Goal: Task Accomplishment & Management: Manage account settings

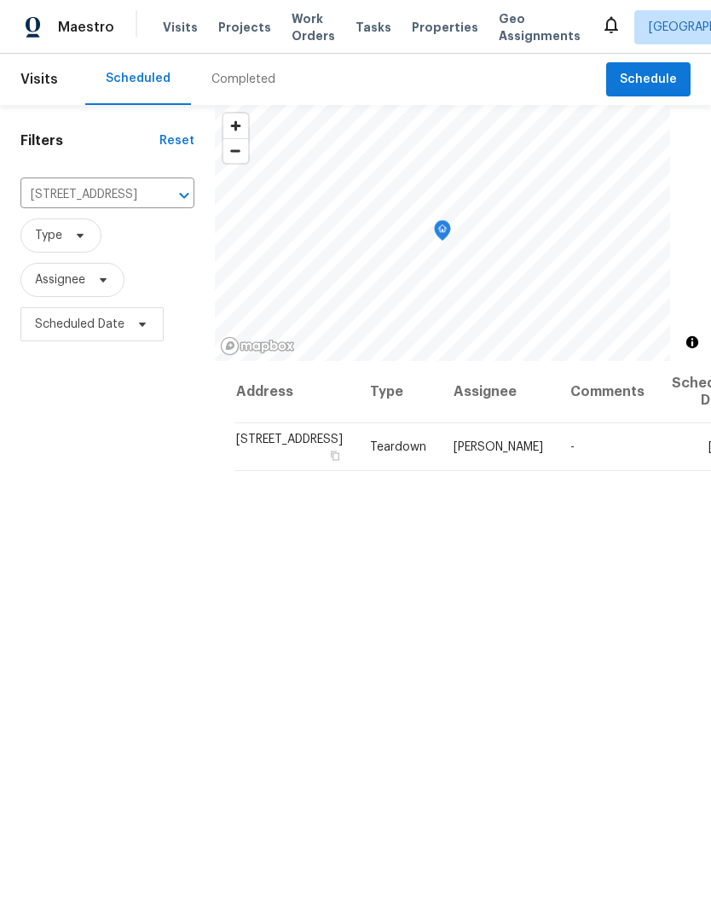
click at [157, 191] on icon "Clear" at bounding box center [162, 195] width 10 height 10
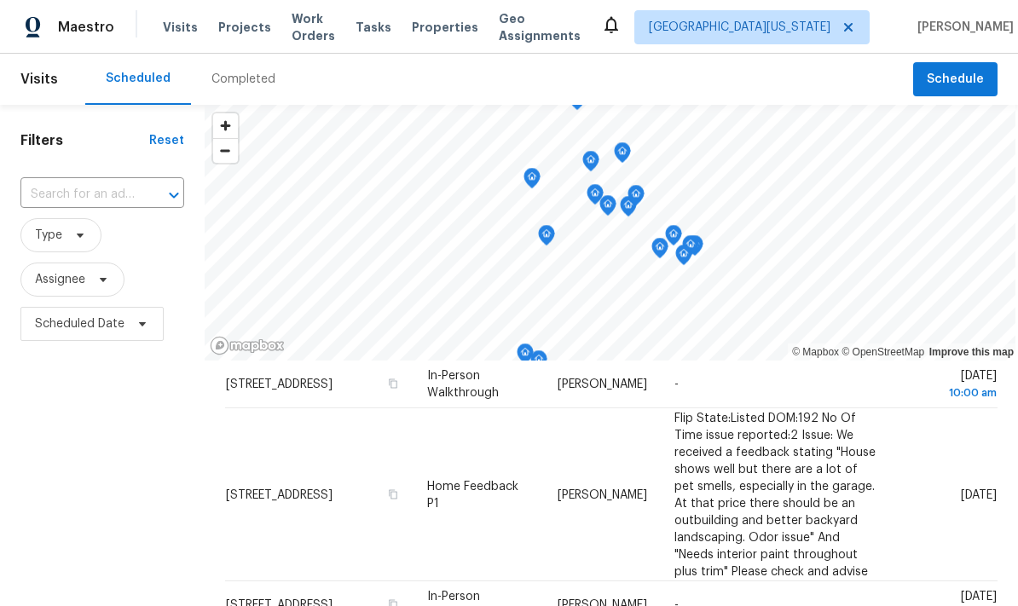
scroll to position [71, 0]
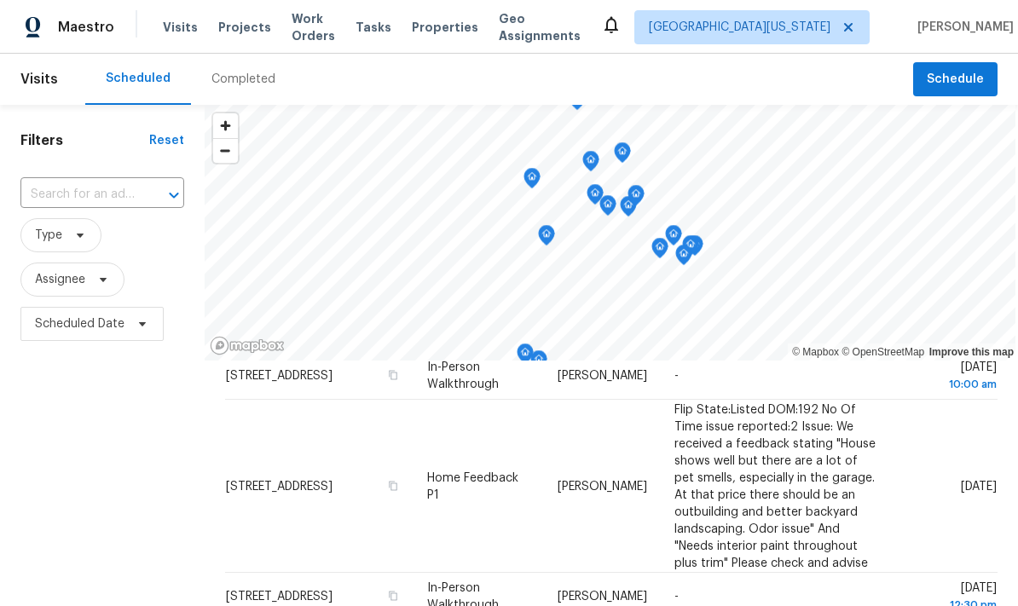
click at [0, 0] on icon at bounding box center [0, 0] width 0 height 0
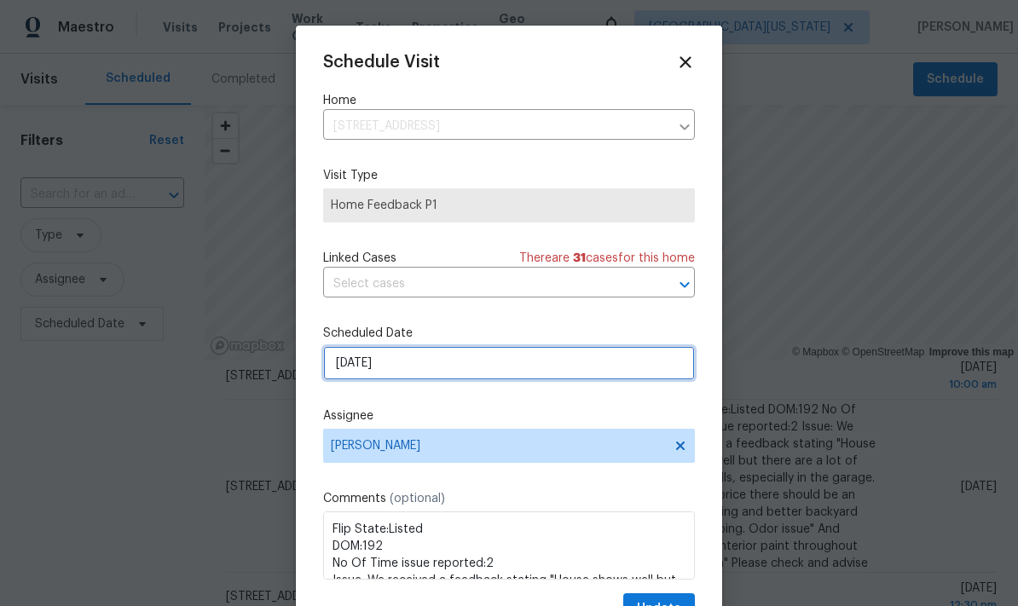
click at [330, 371] on input "[DATE]" at bounding box center [509, 363] width 372 height 34
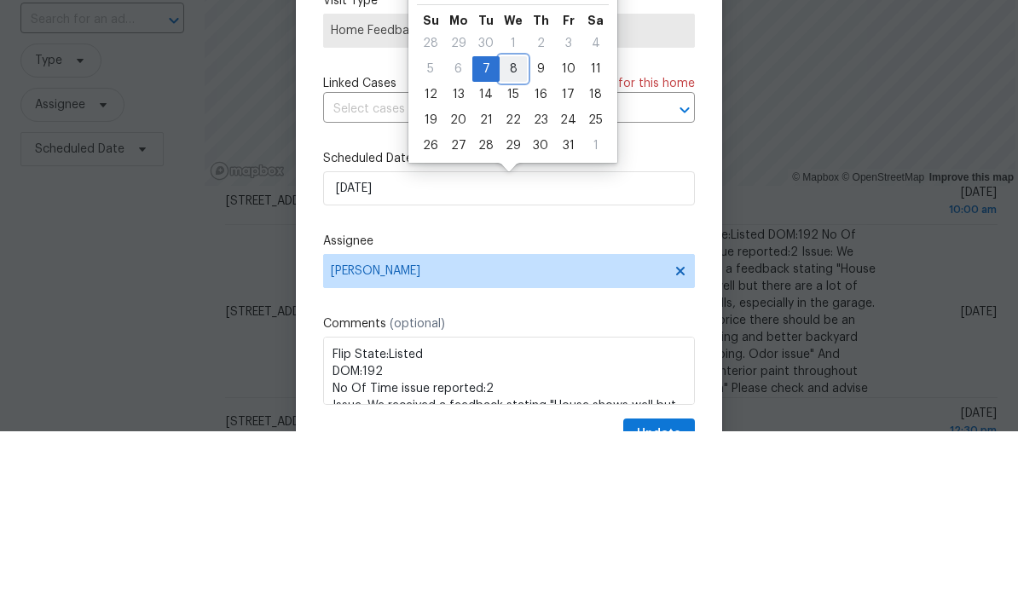
click at [511, 232] on div "8" at bounding box center [513, 244] width 27 height 24
type input "[DATE]"
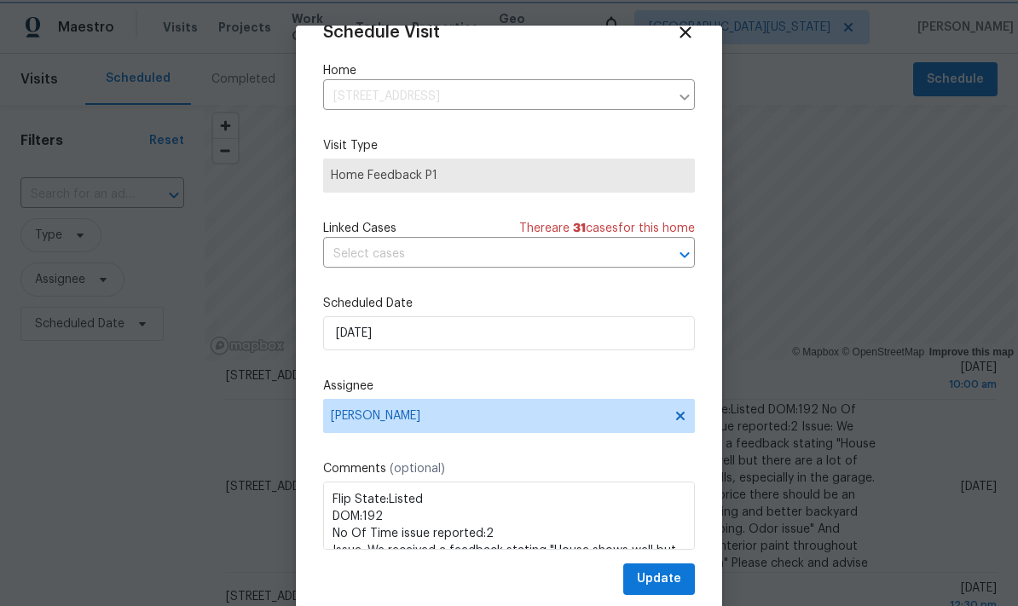
scroll to position [33, 0]
click at [675, 578] on span "Update" at bounding box center [659, 579] width 44 height 21
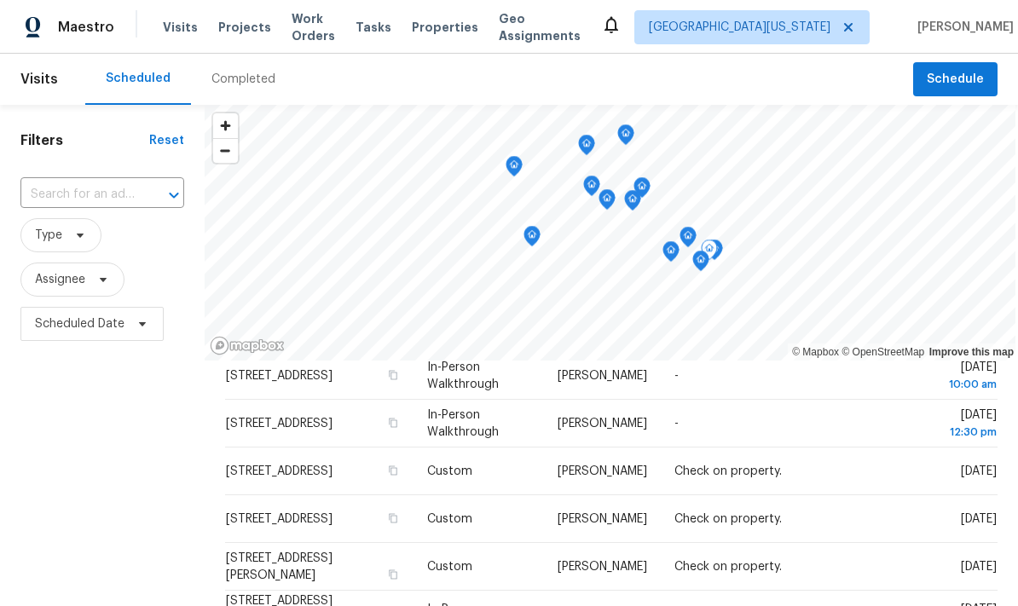
click at [0, 0] on icon at bounding box center [0, 0] width 0 height 0
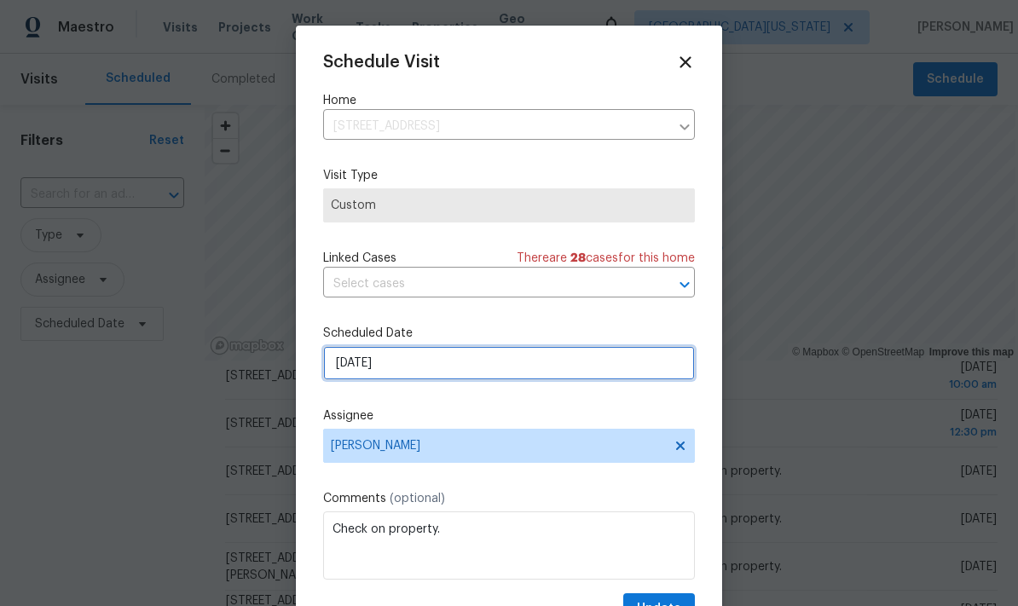
click at [371, 372] on input "[DATE]" at bounding box center [509, 363] width 372 height 34
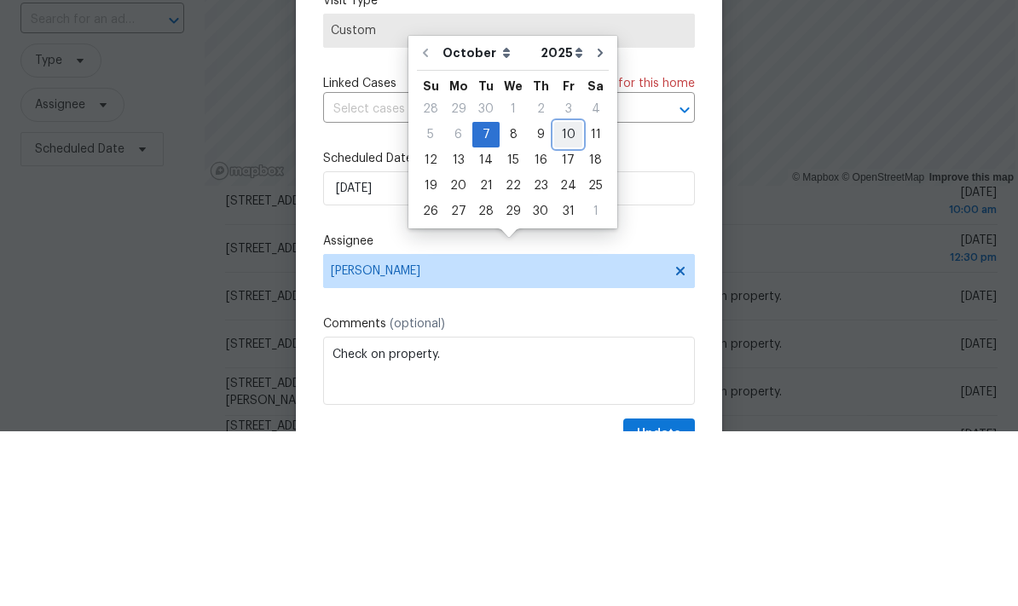
click at [559, 298] on div "10" at bounding box center [568, 310] width 28 height 24
type input "[DATE]"
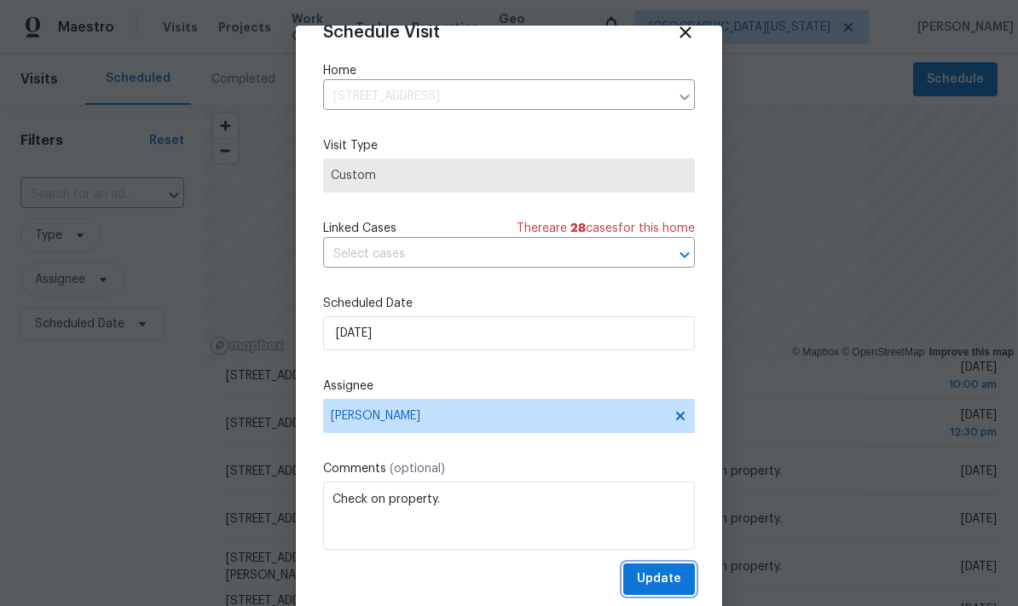
click at [673, 591] on button "Update" at bounding box center [660, 580] width 72 height 32
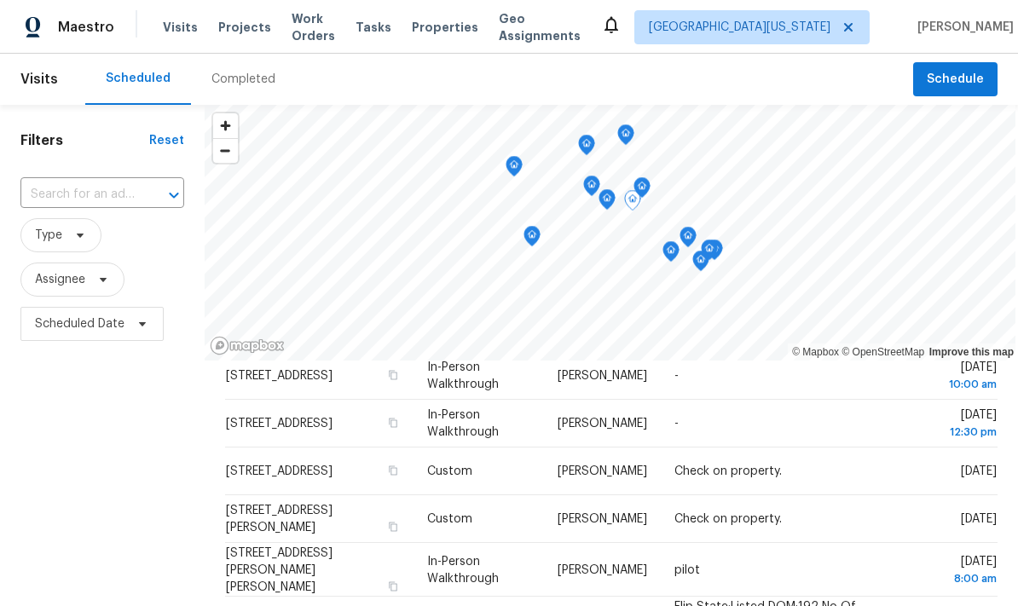
click at [0, 0] on icon at bounding box center [0, 0] width 0 height 0
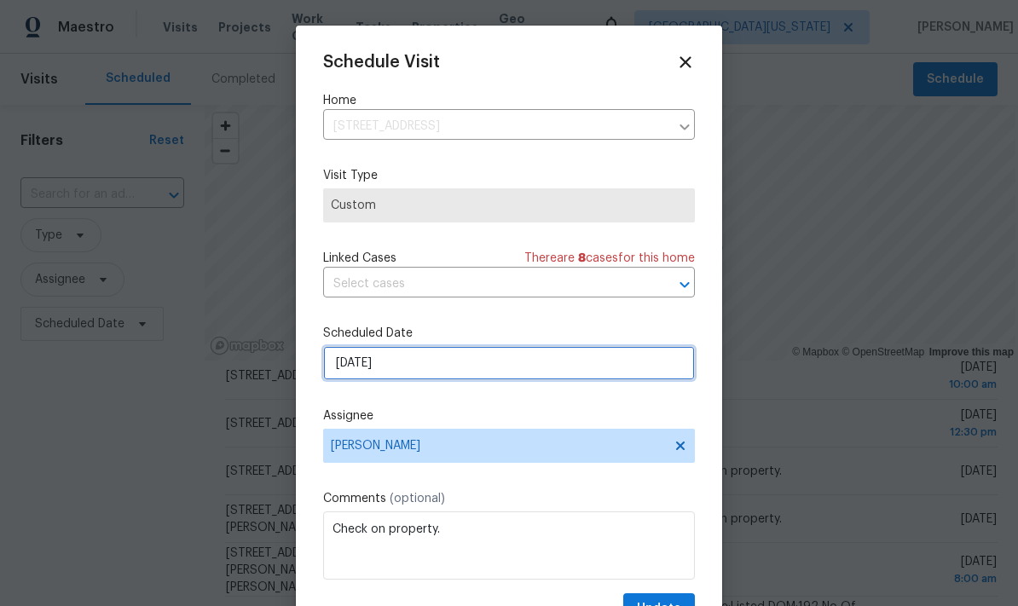
click at [344, 366] on input "[DATE]" at bounding box center [509, 363] width 372 height 34
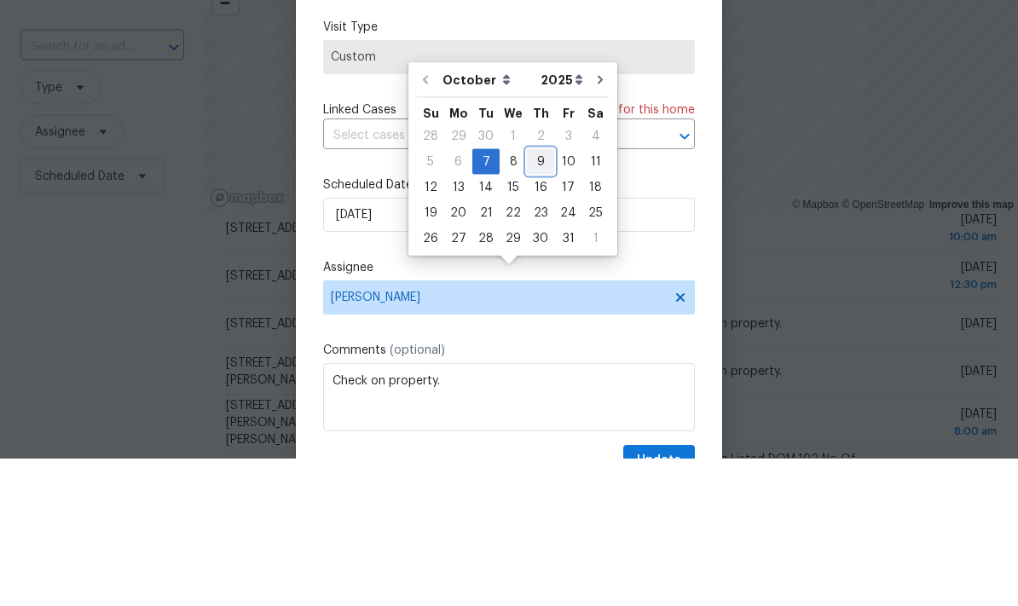
click at [527, 298] on div "9" at bounding box center [540, 310] width 27 height 24
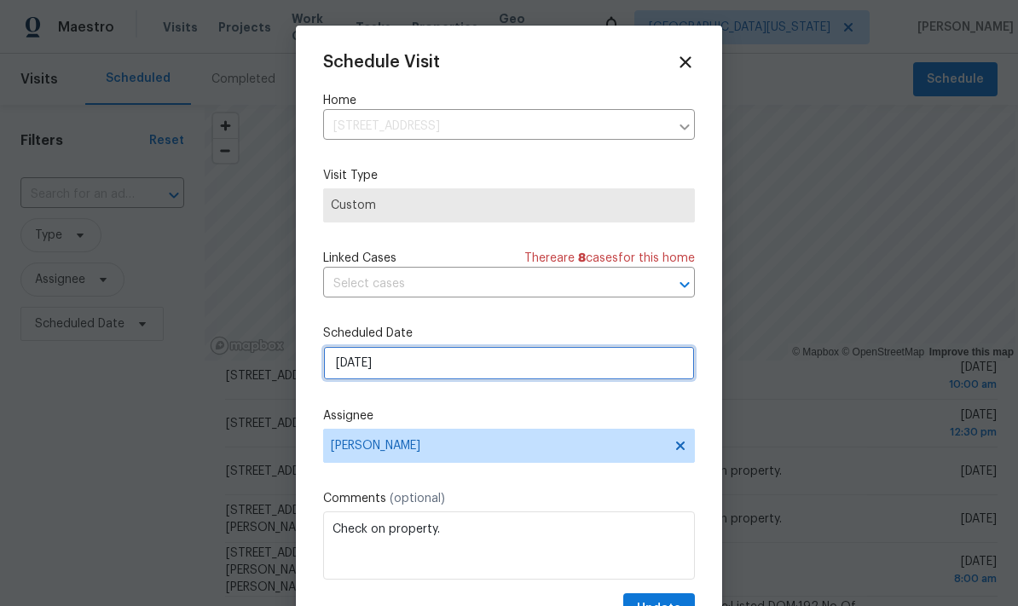
click at [651, 380] on input "[DATE]" at bounding box center [509, 363] width 372 height 34
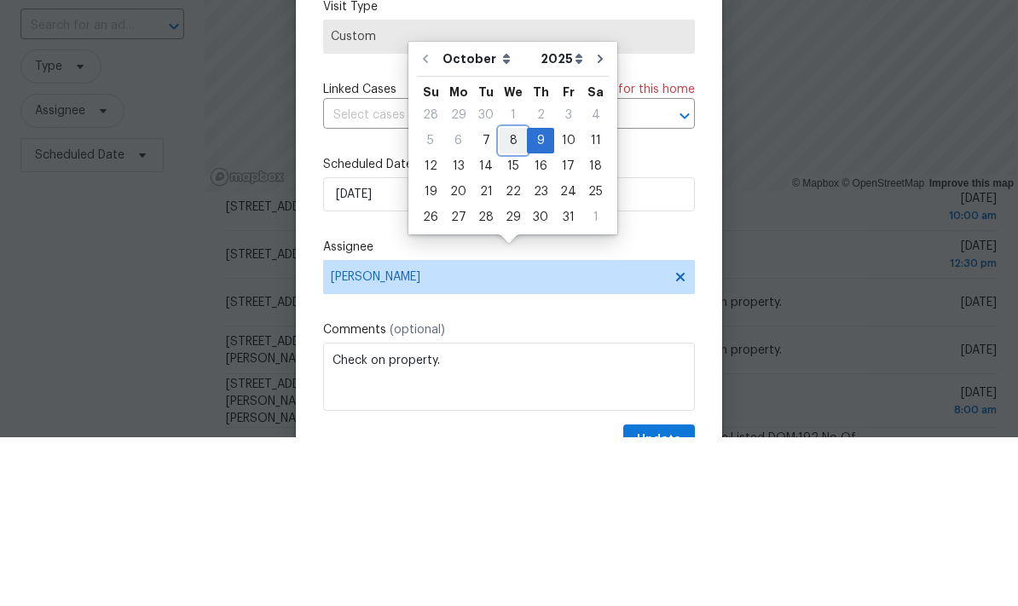
click at [512, 298] on div "8" at bounding box center [513, 310] width 27 height 24
type input "[DATE]"
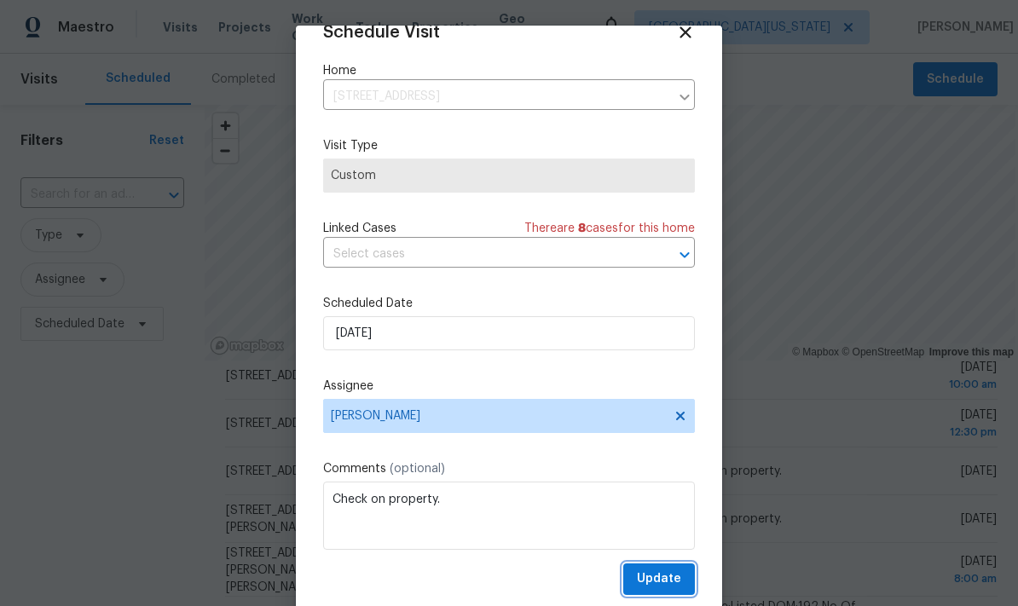
click at [676, 579] on span "Update" at bounding box center [659, 579] width 44 height 21
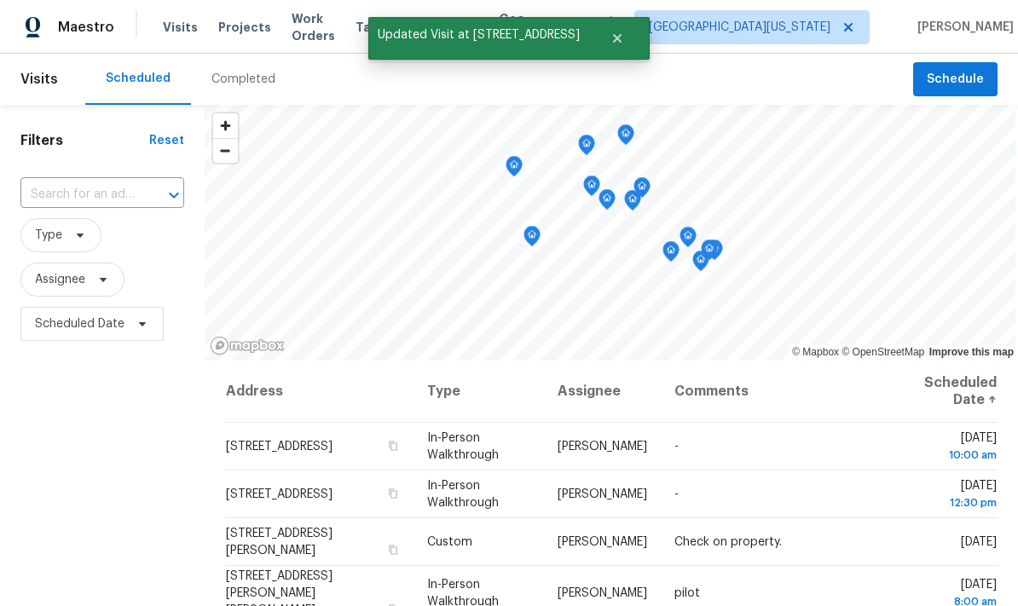
scroll to position [0, 0]
click at [0, 0] on span at bounding box center [0, 0] width 0 height 0
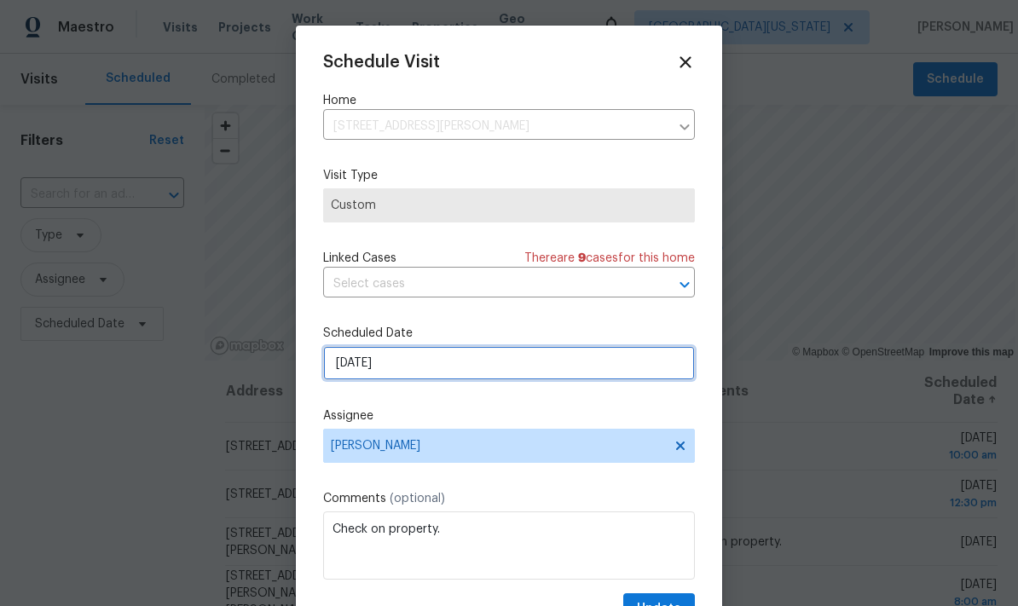
click at [345, 378] on input "[DATE]" at bounding box center [509, 363] width 372 height 34
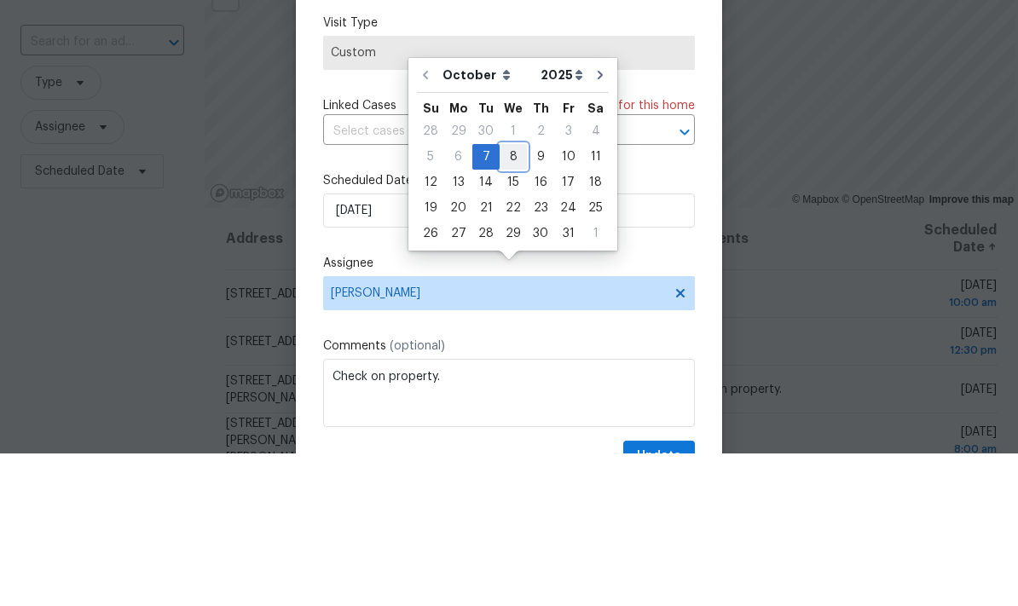
click at [512, 298] on div "8" at bounding box center [513, 310] width 27 height 24
type input "[DATE]"
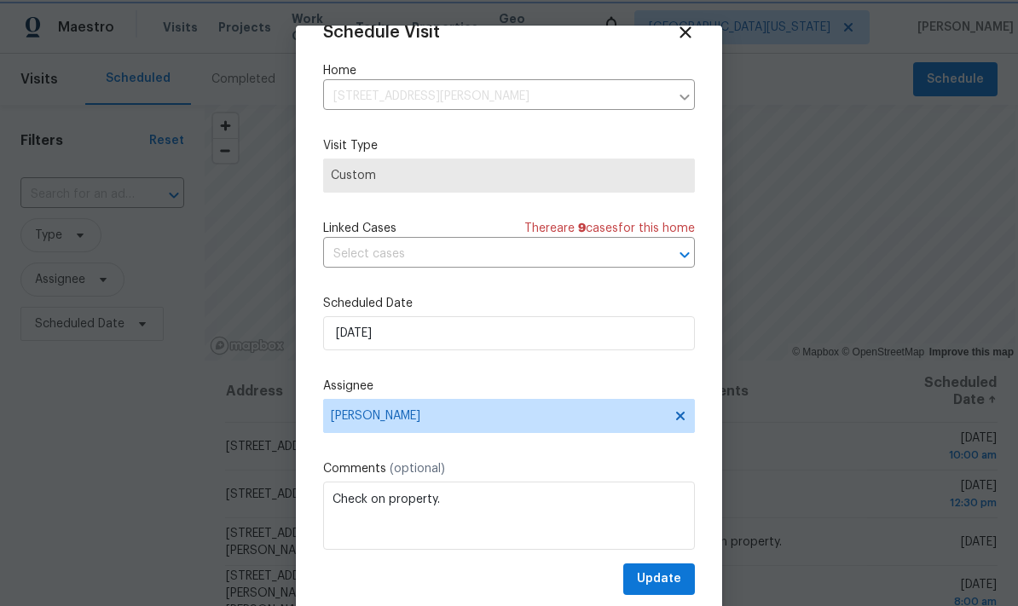
scroll to position [33, 0]
click at [670, 595] on button "Update" at bounding box center [660, 580] width 72 height 32
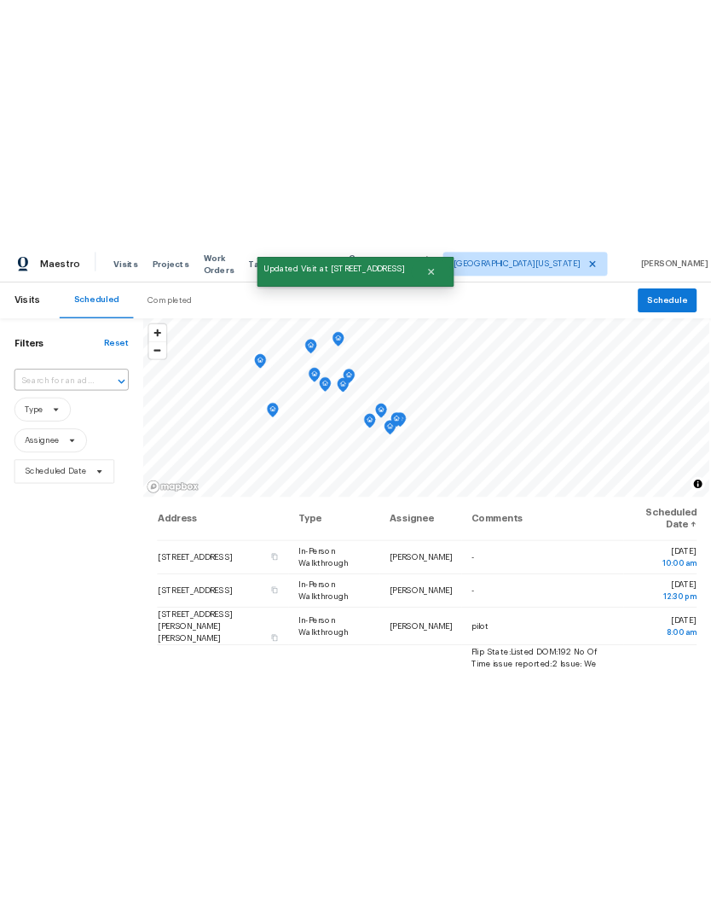
scroll to position [0, 0]
